Goal: Information Seeking & Learning: Understand process/instructions

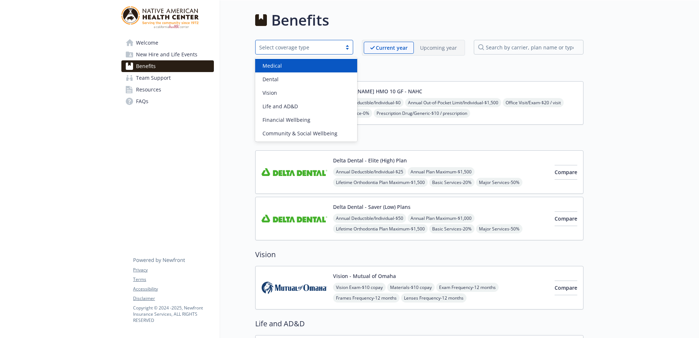
click at [289, 47] on div "Select coverage type" at bounding box center [298, 48] width 79 height 8
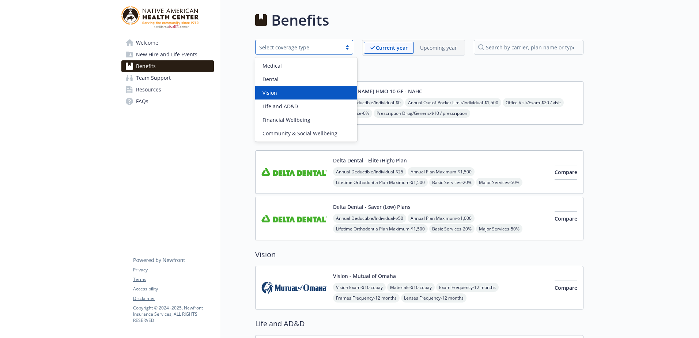
click at [294, 89] on div "Vision" at bounding box center [306, 93] width 102 height 14
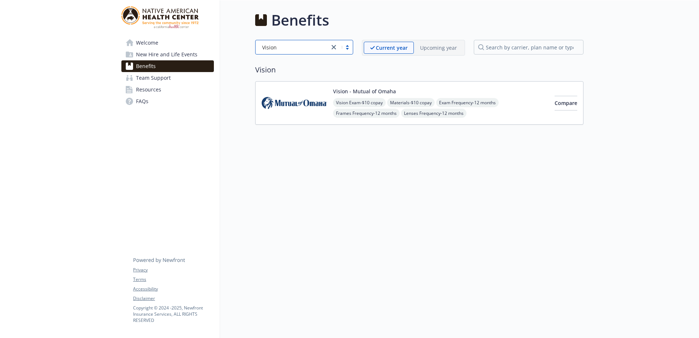
click at [451, 93] on div "Vision - Mutual of Omaha Vision Exam - $10 copay Materials - $10 copay Exam Fre…" at bounding box center [441, 102] width 216 height 31
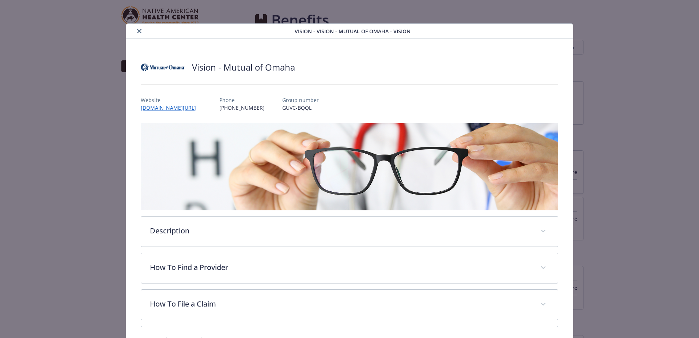
scroll to position [22, 0]
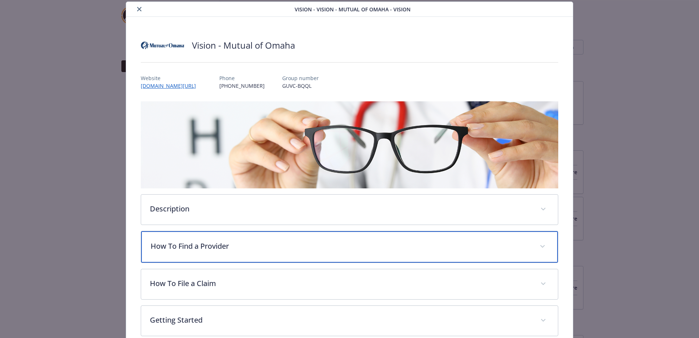
click at [392, 239] on div "How To Find a Provider" at bounding box center [349, 246] width 417 height 31
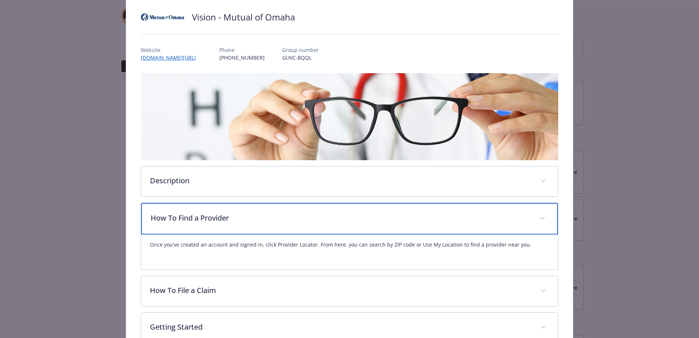
scroll to position [59, 0]
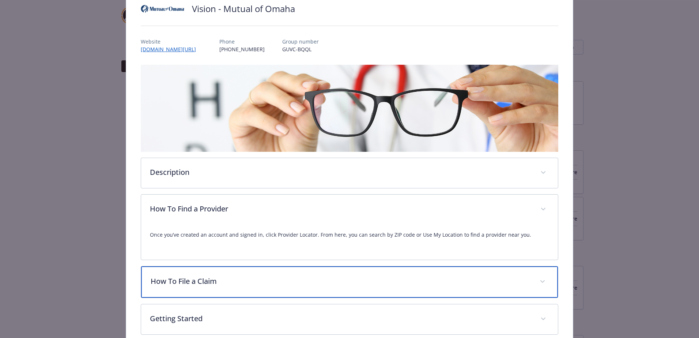
click at [390, 282] on p "How To File a Claim" at bounding box center [341, 281] width 380 height 11
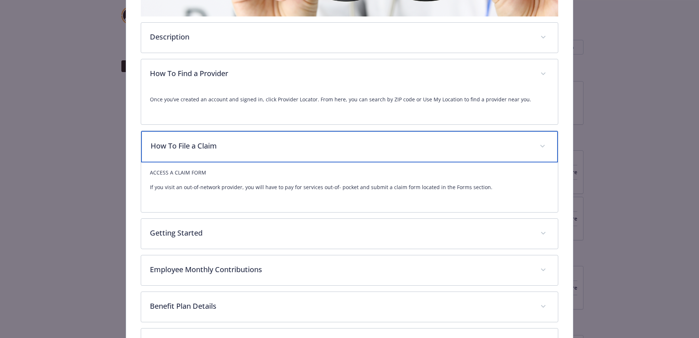
scroll to position [241, 0]
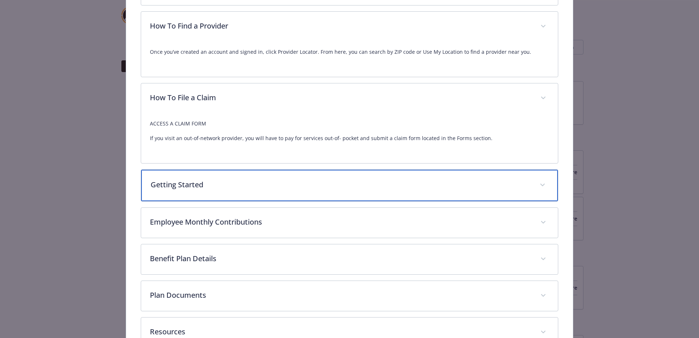
click at [393, 183] on p "Getting Started" at bounding box center [341, 184] width 380 height 11
